Goal: Information Seeking & Learning: Check status

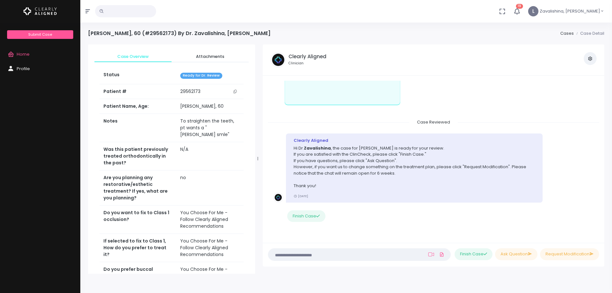
click at [360, 137] on div "Clearly Aligned" at bounding box center [414, 140] width 241 height 6
click at [387, 78] on div "Case Created Clearly Aligned Dear Dr. We would like to inform you that we have …" at bounding box center [434, 159] width 342 height 167
click at [300, 80] on iframe "scrollable content" at bounding box center [342, 75] width 115 height 57
click at [276, 237] on div "Case Created Clearly Aligned Dear Dr. We would like to inform you that we have …" at bounding box center [434, 159] width 342 height 167
drag, startPoint x: 178, startPoint y: 72, endPoint x: 184, endPoint y: 71, distance: 5.5
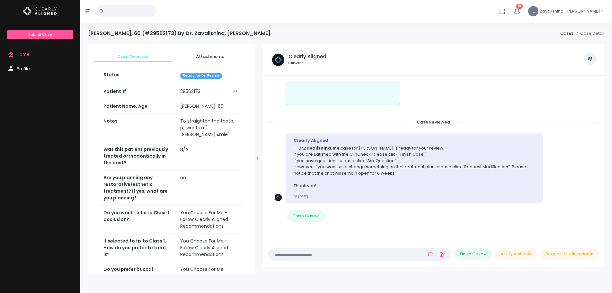
click at [184, 71] on td "Ready for Dr. Review" at bounding box center [209, 75] width 67 height 16
click at [23, 54] on span "Home" at bounding box center [23, 54] width 13 height 6
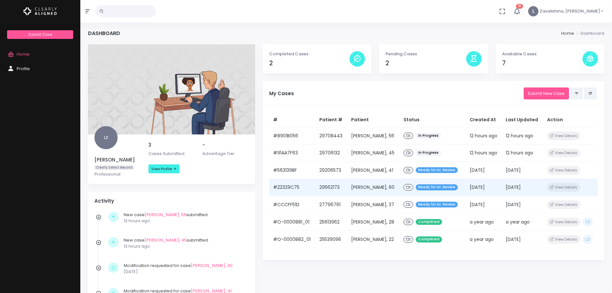
click at [434, 187] on span "Ready for Dr. Review" at bounding box center [437, 187] width 42 height 6
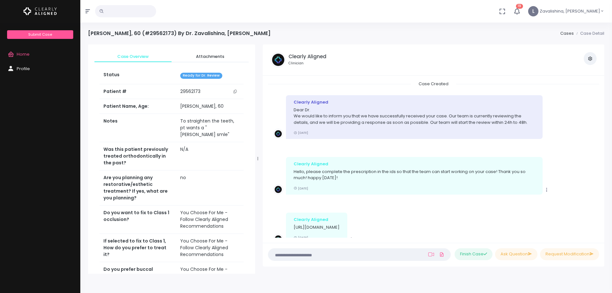
click at [340, 227] on p "[URL][DOMAIN_NAME]" at bounding box center [317, 227] width 46 height 6
click at [337, 230] on p "[URL][DOMAIN_NAME]" at bounding box center [317, 227] width 46 height 6
drag, startPoint x: 593, startPoint y: 99, endPoint x: 596, endPoint y: 114, distance: 15.7
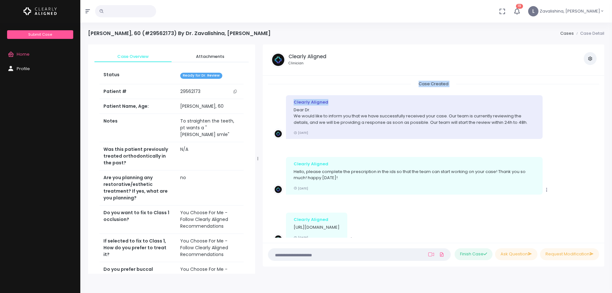
click at [596, 114] on ul "Case Created Clearly Aligned Dear Dr. We would like to inform you that we have …" at bounding box center [433, 159] width 331 height 157
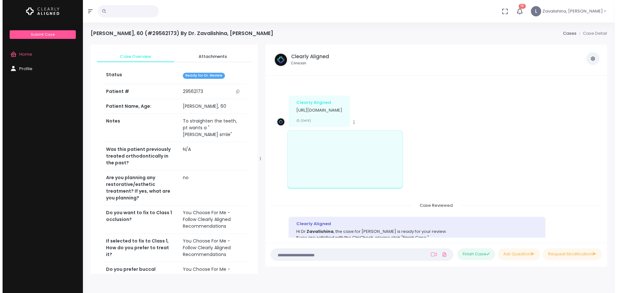
scroll to position [115, 0]
